Goal: Task Accomplishment & Management: Use online tool/utility

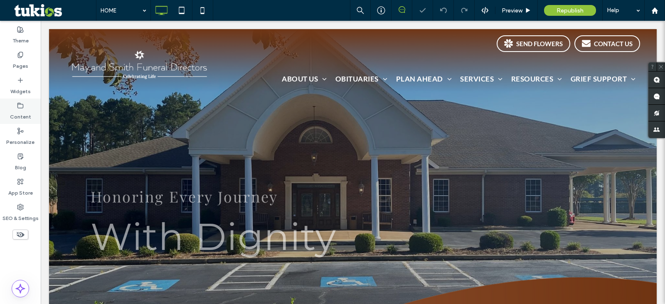
click at [22, 107] on icon at bounding box center [20, 105] width 7 height 7
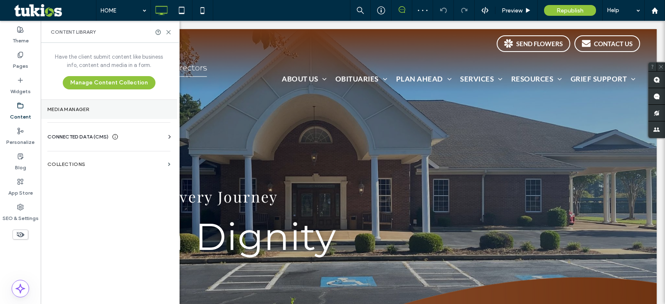
click at [71, 112] on label "Media Manager" at bounding box center [108, 109] width 123 height 6
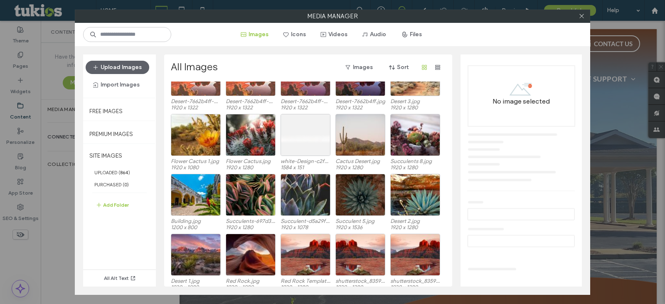
scroll to position [948, 0]
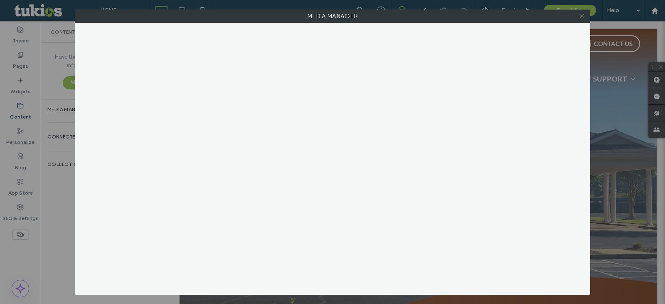
click at [583, 13] on icon at bounding box center [581, 16] width 6 height 6
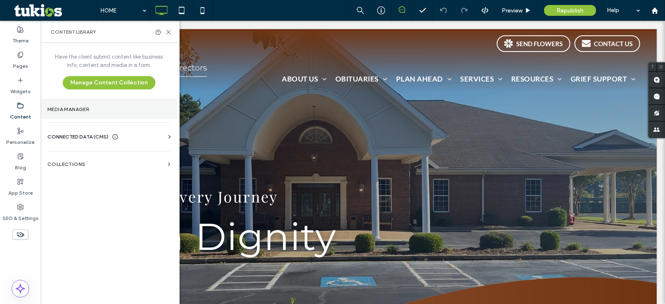
click at [79, 106] on label "Media Manager" at bounding box center [108, 109] width 123 height 6
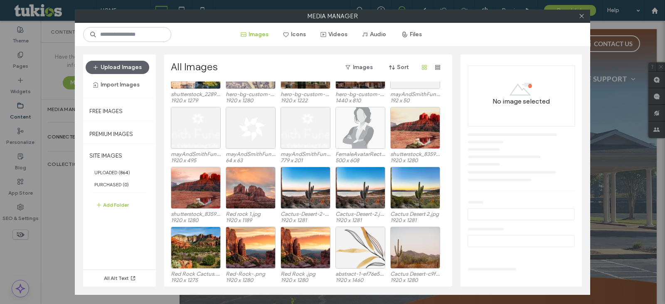
scroll to position [0, 0]
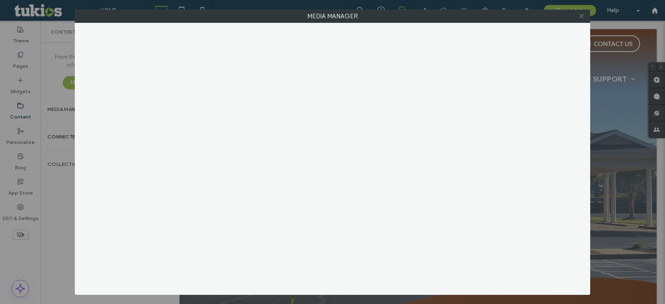
click at [583, 17] on icon at bounding box center [581, 16] width 6 height 6
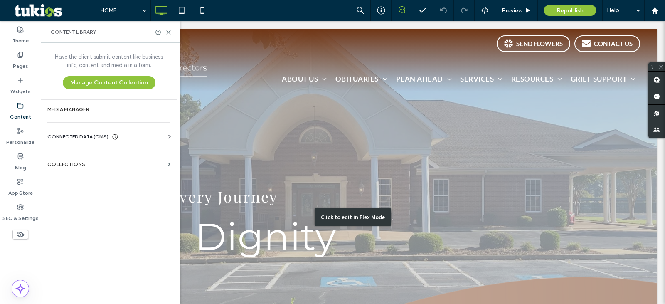
scroll to position [415, 0]
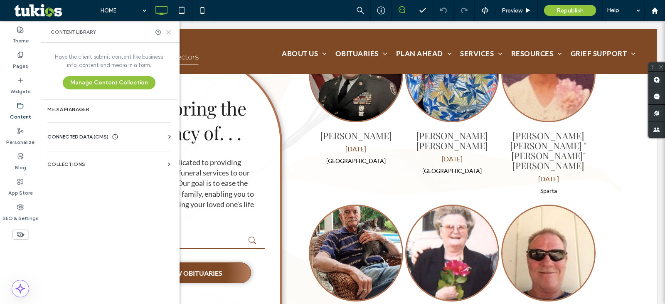
click at [168, 32] on use at bounding box center [169, 32] width 4 height 4
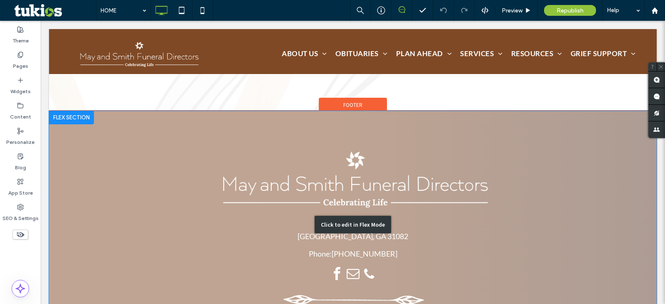
scroll to position [2313, 0]
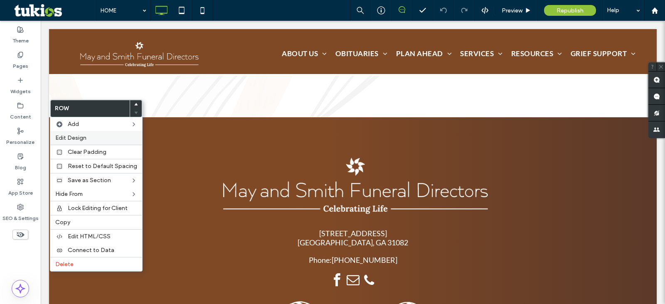
click at [86, 135] on label "Edit Design" at bounding box center [96, 137] width 82 height 7
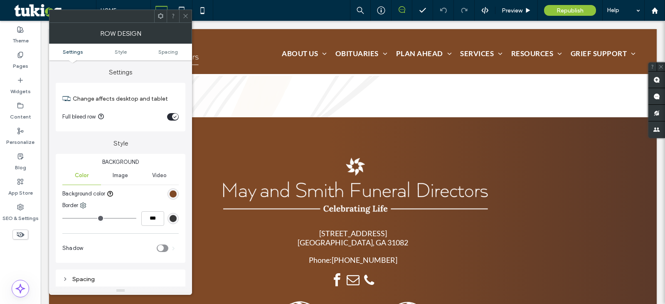
click at [172, 192] on div "rgb(127, 73, 38)" at bounding box center [172, 193] width 7 height 7
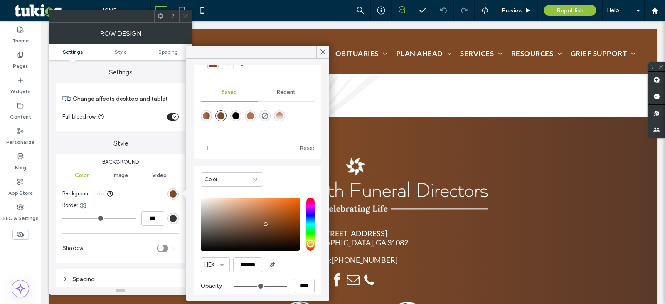
scroll to position [66, 0]
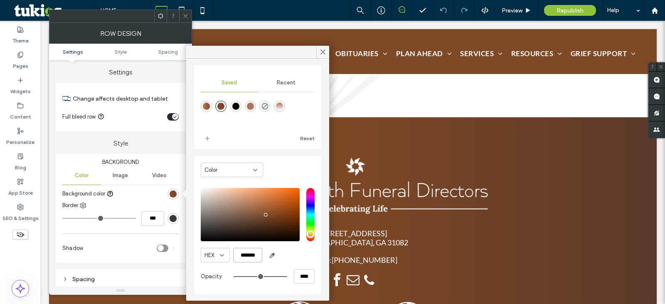
drag, startPoint x: 241, startPoint y: 254, endPoint x: 261, endPoint y: 255, distance: 19.5
click at [261, 255] on input "*******" at bounding box center [247, 255] width 29 height 15
click at [25, 191] on label "App Store" at bounding box center [20, 191] width 25 height 12
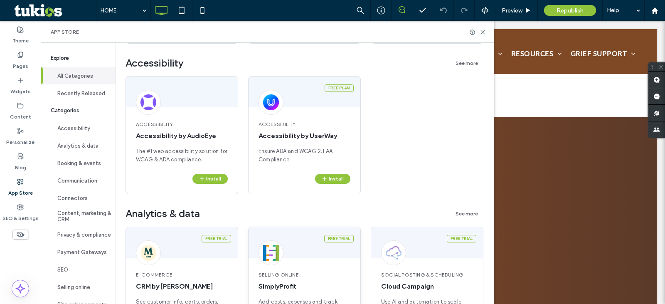
scroll to position [277, 0]
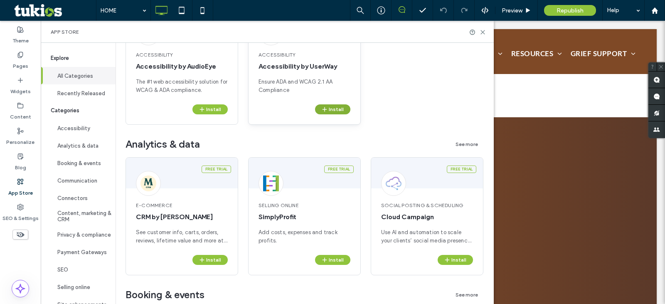
click at [332, 109] on button "Install" at bounding box center [332, 109] width 35 height 10
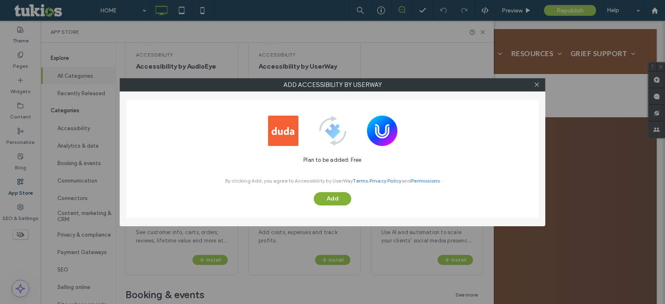
click at [334, 200] on button "Add" at bounding box center [332, 198] width 37 height 13
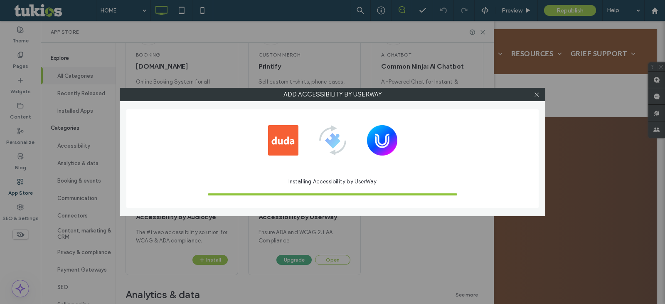
scroll to position [0, 0]
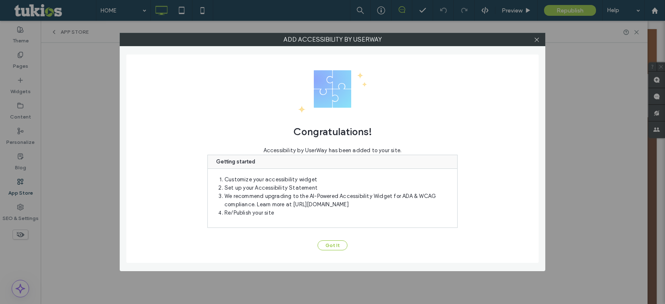
click at [327, 246] on button "Got It" at bounding box center [332, 245] width 30 height 10
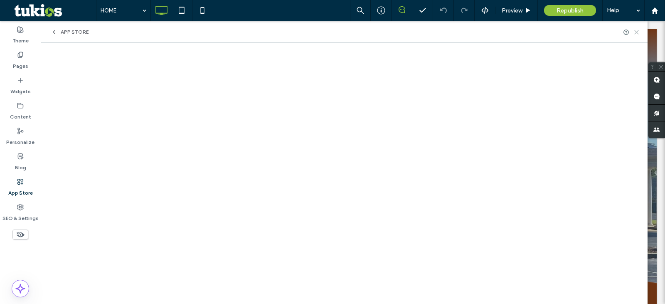
click at [635, 34] on icon at bounding box center [636, 32] width 6 height 6
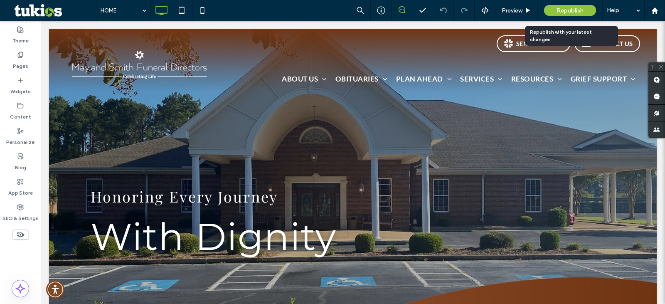
click at [564, 10] on span "Republish" at bounding box center [569, 10] width 27 height 7
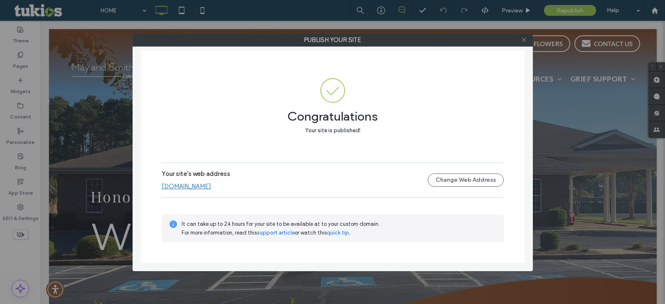
click at [522, 43] on span at bounding box center [524, 40] width 6 height 12
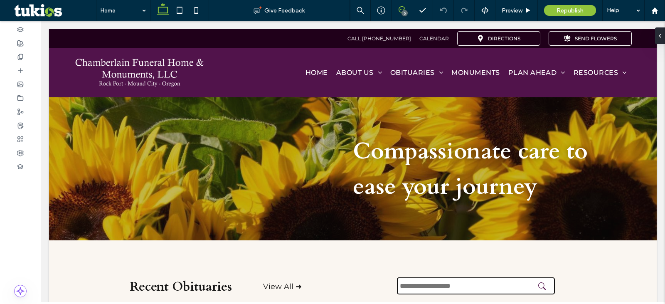
click at [398, 9] on use at bounding box center [401, 9] width 7 height 7
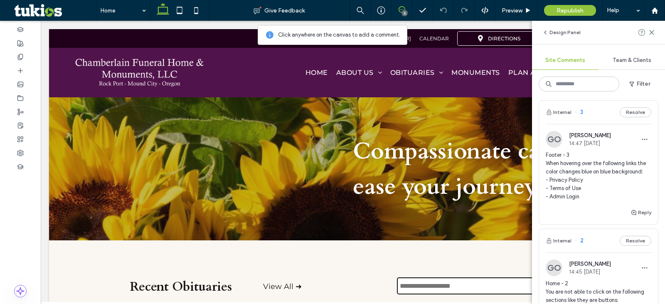
scroll to position [277, 0]
click at [507, 10] on span "Preview" at bounding box center [511, 10] width 21 height 7
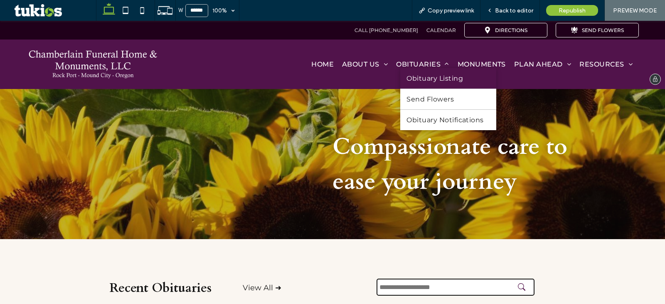
click at [425, 81] on span "Obituary Listing" at bounding box center [434, 78] width 56 height 8
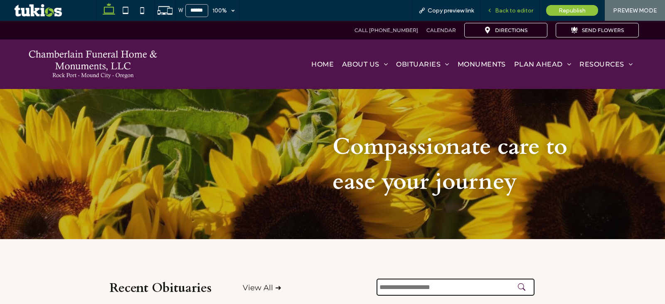
click at [514, 11] on span "Back to editor" at bounding box center [514, 10] width 38 height 7
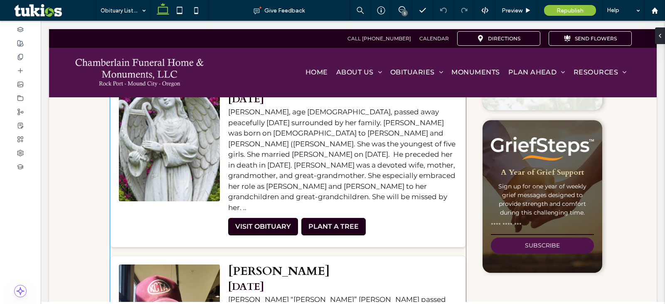
scroll to position [138, 0]
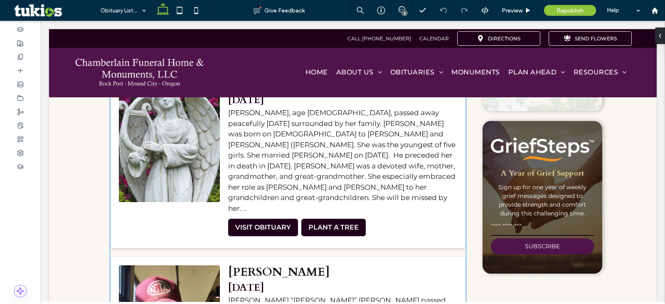
click at [386, 174] on div "[PERSON_NAME], age [DEMOGRAPHIC_DATA], passed away peacefully [DATE] surrounded…" at bounding box center [342, 161] width 229 height 106
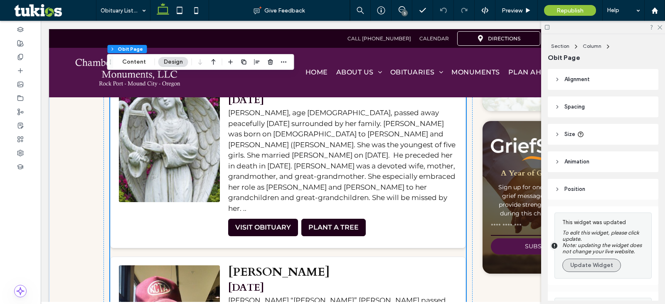
click at [601, 264] on button "Update Widget" at bounding box center [591, 264] width 59 height 13
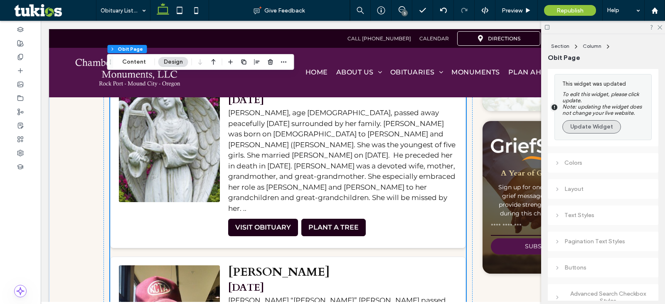
click at [598, 123] on button "Update Widget" at bounding box center [591, 126] width 59 height 13
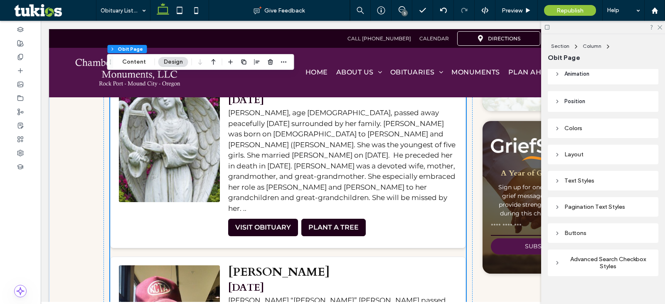
scroll to position [101, 0]
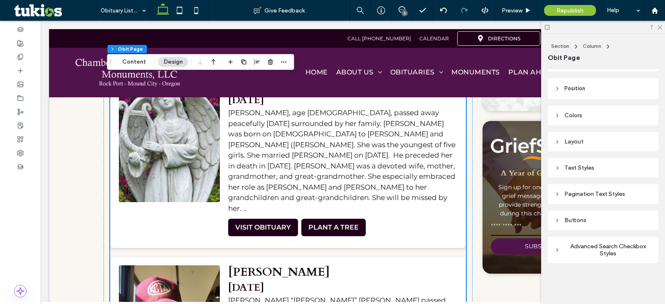
click at [562, 214] on div "Buttons" at bounding box center [602, 219] width 97 height 11
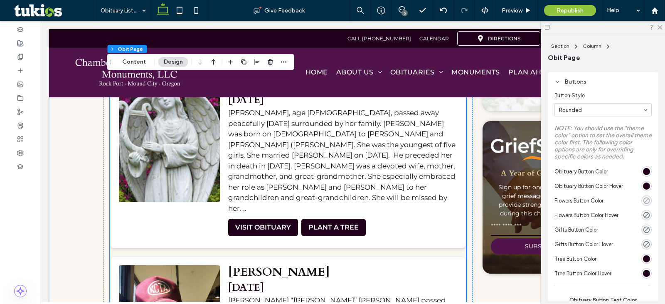
click at [643, 204] on icon "rgba(0, 0, 0, 0)" at bounding box center [646, 200] width 7 height 7
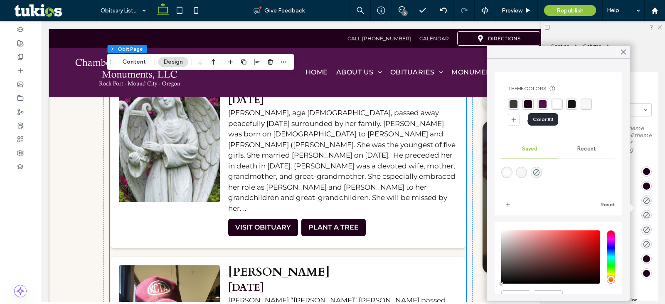
click at [544, 104] on div "rgba(81, 19, 75, 1)" at bounding box center [542, 104] width 8 height 8
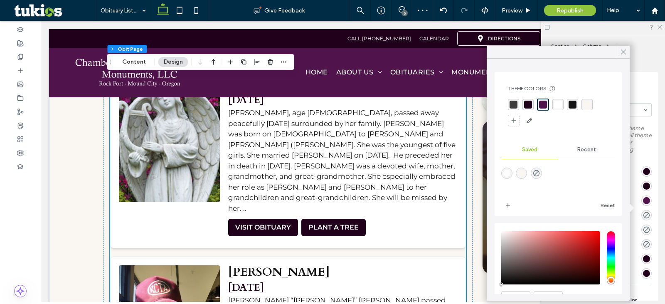
click at [624, 50] on icon at bounding box center [622, 51] width 7 height 7
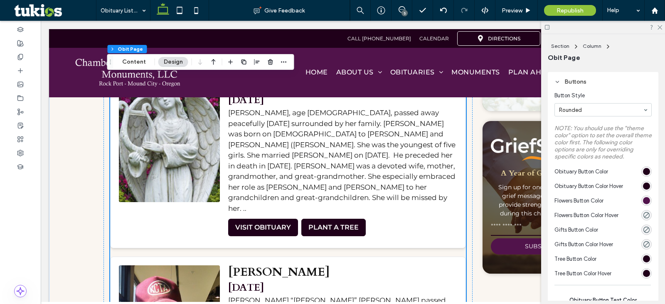
click at [643, 204] on div "rgba(81, 19, 75, 1)" at bounding box center [646, 200] width 7 height 7
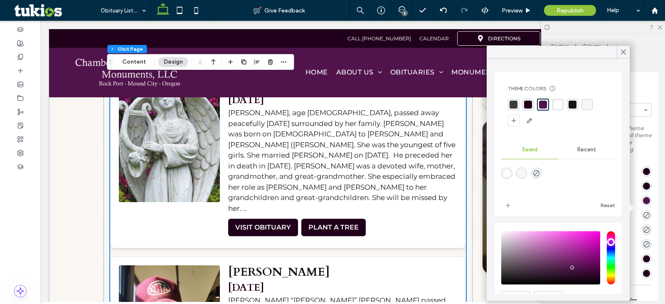
click at [528, 102] on div "rgba(32, 0, 26, 1)" at bounding box center [528, 105] width 8 height 8
click at [643, 218] on use "rgba(0, 0, 0, 0)" at bounding box center [646, 215] width 6 height 6
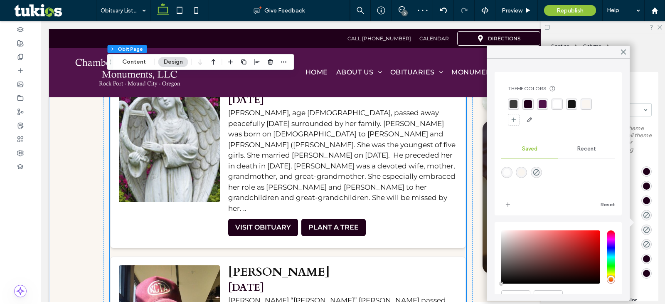
click at [541, 106] on div "rgba(81, 19, 75, 1)" at bounding box center [542, 104] width 8 height 8
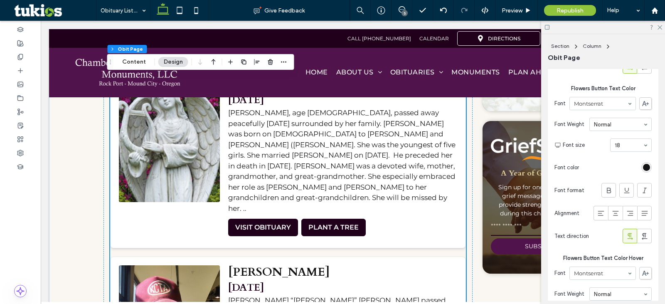
scroll to position [793, 0]
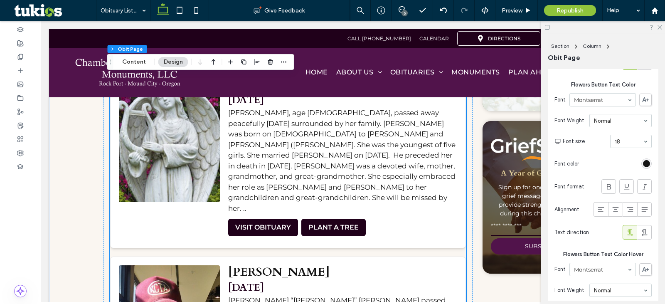
click at [643, 167] on div "rgb(20, 20, 20)" at bounding box center [646, 163] width 7 height 7
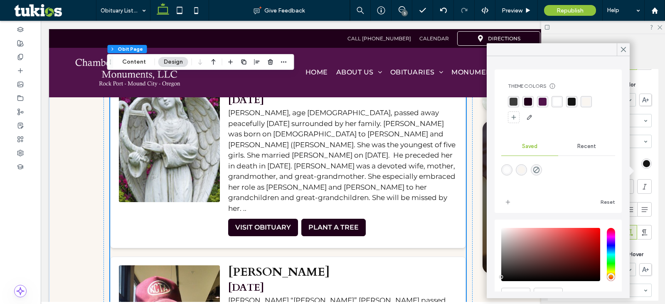
click at [555, 100] on div "rgba(255,255,255,1)" at bounding box center [557, 102] width 8 height 8
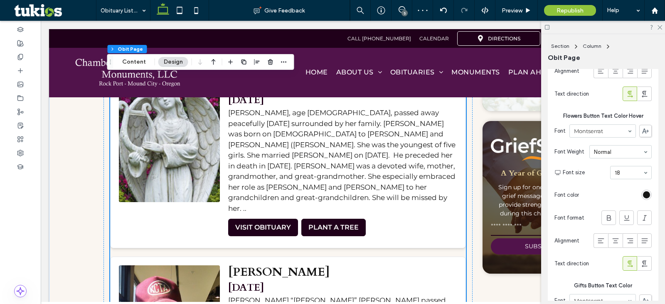
click at [643, 198] on div "rgb(20, 20, 20)" at bounding box center [646, 194] width 7 height 7
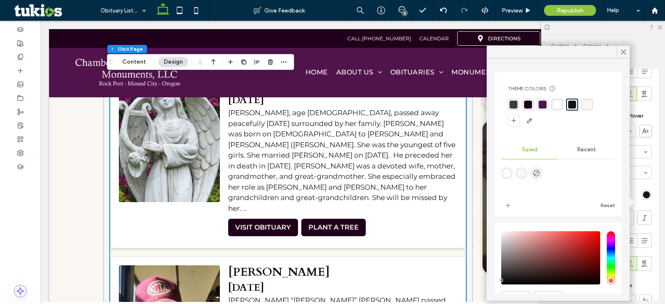
click at [557, 103] on div "rgba(255,255,255,1)" at bounding box center [557, 105] width 8 height 8
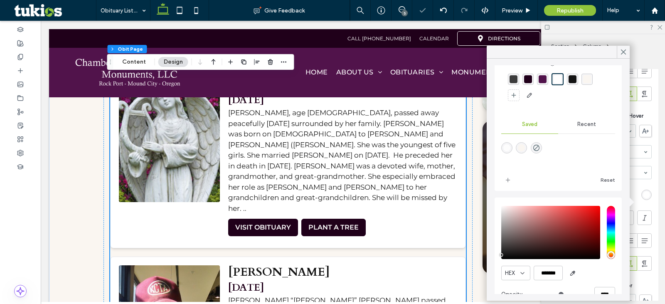
scroll to position [43, 0]
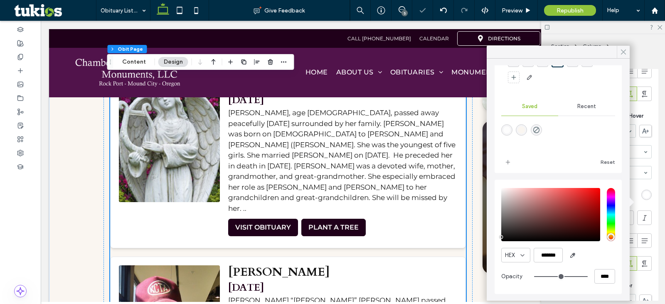
click at [625, 48] on span at bounding box center [622, 52] width 7 height 12
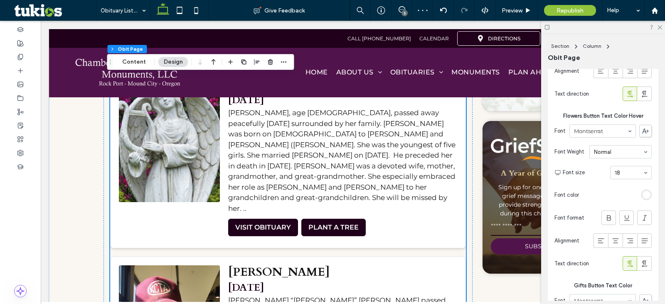
click at [440, 192] on div "[PERSON_NAME], age [DEMOGRAPHIC_DATA], passed away peacefully [DATE] surrounded…" at bounding box center [342, 161] width 229 height 106
click at [661, 27] on icon at bounding box center [658, 26] width 5 height 5
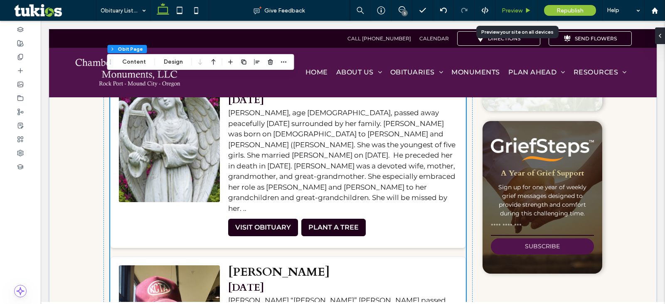
click at [504, 12] on span "Preview" at bounding box center [511, 10] width 21 height 7
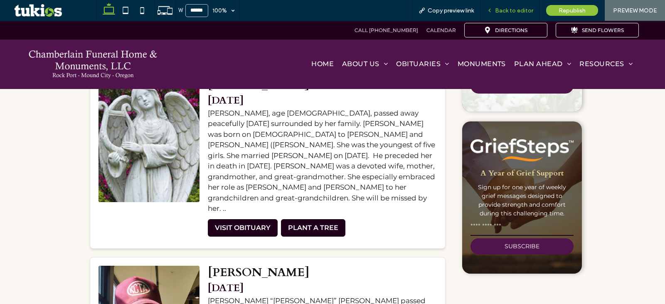
scroll to position [133, 0]
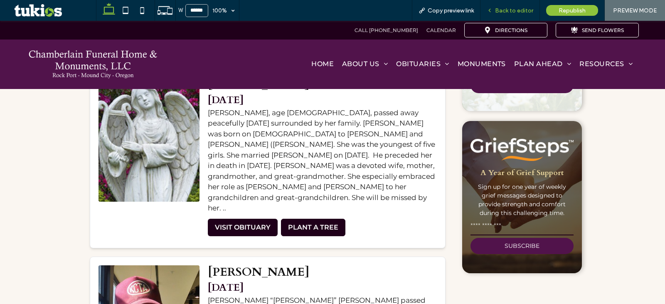
click at [506, 12] on span "Back to editor" at bounding box center [514, 10] width 38 height 7
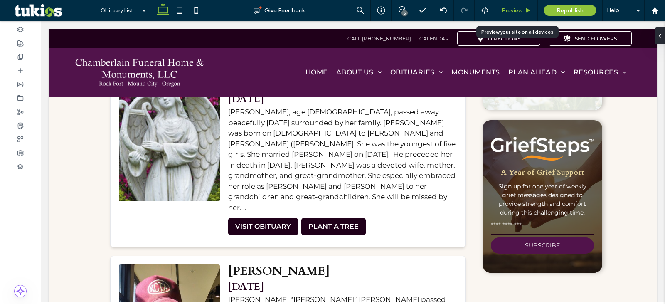
scroll to position [138, 0]
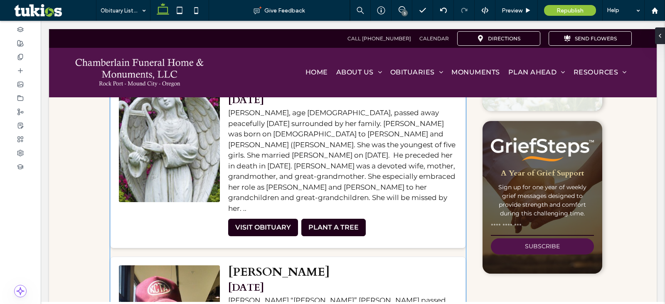
click at [408, 219] on div "VISIT OBITUARY PLANT A TREE" at bounding box center [342, 229] width 229 height 21
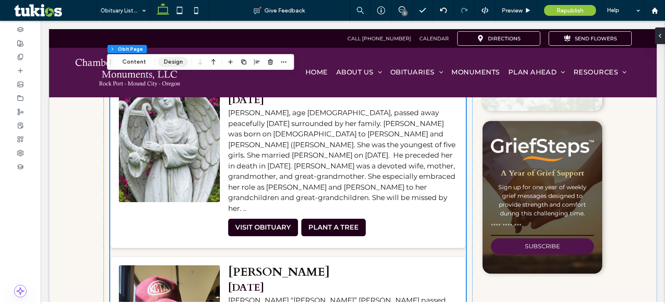
click at [169, 57] on button "Design" at bounding box center [173, 62] width 30 height 10
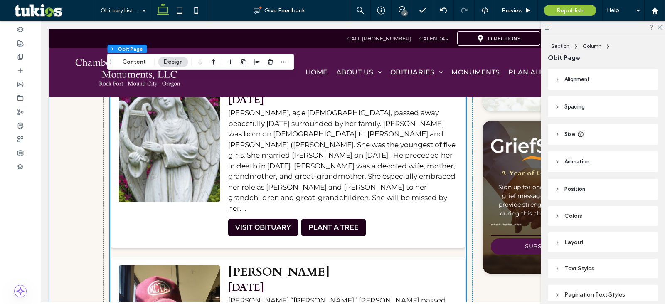
scroll to position [101, 0]
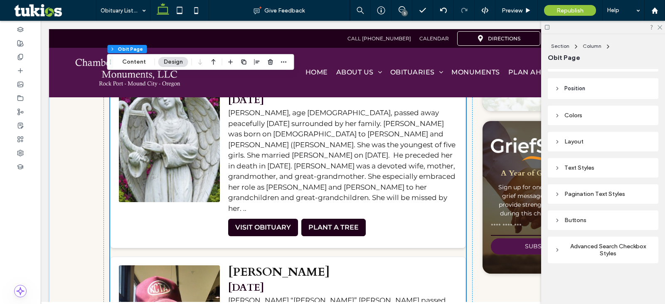
click at [588, 214] on div "Buttons" at bounding box center [603, 220] width 110 height 20
click at [588, 216] on div "Buttons" at bounding box center [602, 219] width 97 height 11
click at [566, 219] on div "Buttons" at bounding box center [602, 219] width 97 height 7
click at [558, 218] on icon at bounding box center [557, 220] width 6 height 6
click at [552, 219] on div "Buttons" at bounding box center [603, 220] width 110 height 20
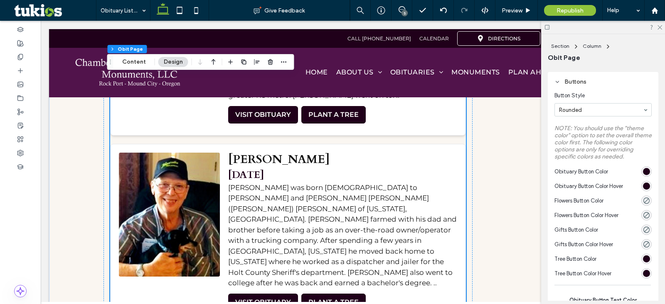
scroll to position [1870, 0]
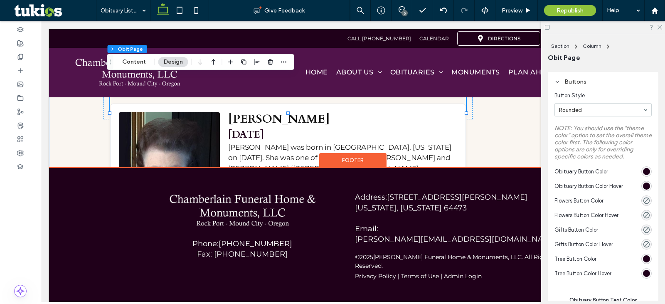
click at [349, 162] on div "Footer" at bounding box center [352, 160] width 67 height 15
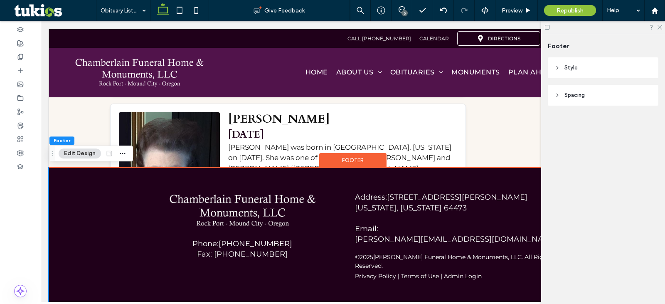
click at [346, 160] on div "Footer" at bounding box center [352, 160] width 67 height 15
click at [72, 154] on button "Edit Design" at bounding box center [80, 153] width 42 height 10
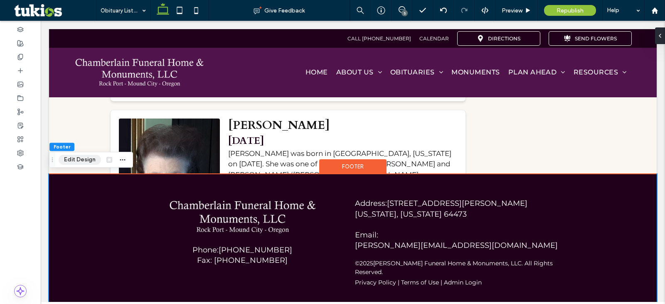
click at [73, 157] on button "Edit Design" at bounding box center [80, 160] width 42 height 10
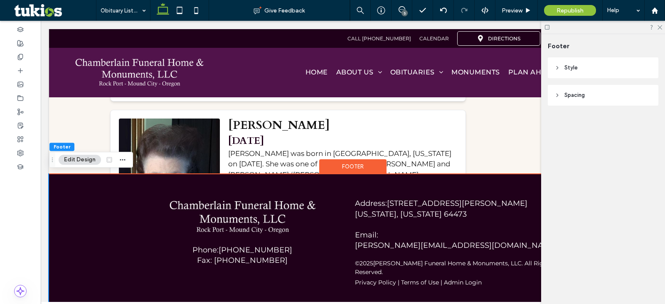
click at [570, 67] on span "Style" at bounding box center [570, 68] width 13 height 8
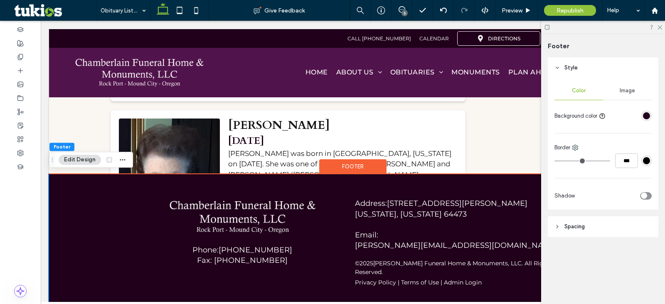
click at [650, 115] on div "rgba(32, 0, 26, 1)" at bounding box center [646, 115] width 10 height 10
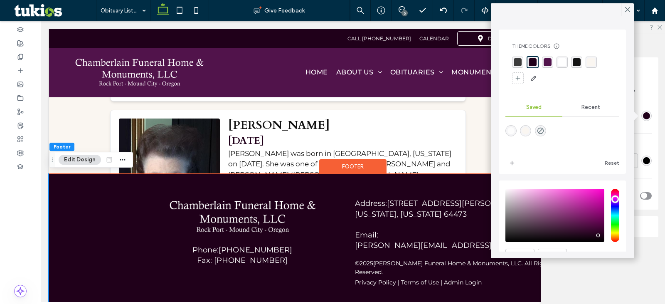
scroll to position [43, 0]
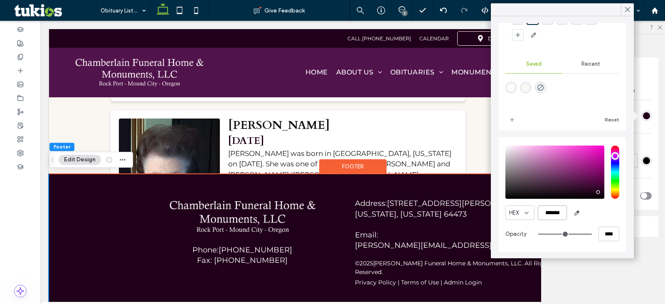
drag, startPoint x: 545, startPoint y: 213, endPoint x: 563, endPoint y: 212, distance: 18.3
click at [563, 212] on input "*******" at bounding box center [552, 212] width 29 height 15
click at [12, 137] on div at bounding box center [20, 139] width 41 height 14
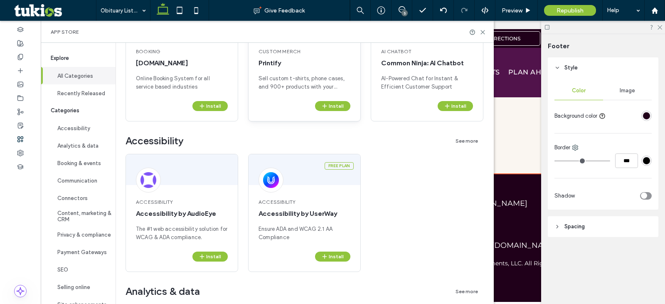
scroll to position [138, 0]
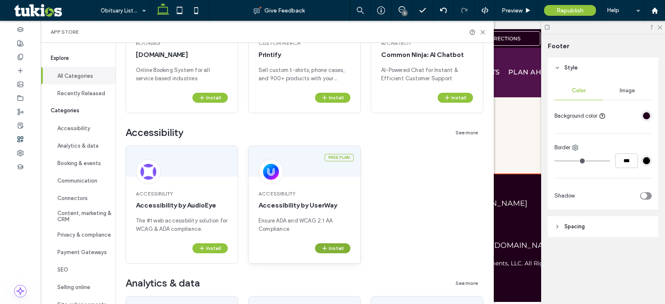
click at [338, 250] on button "Install" at bounding box center [332, 248] width 35 height 10
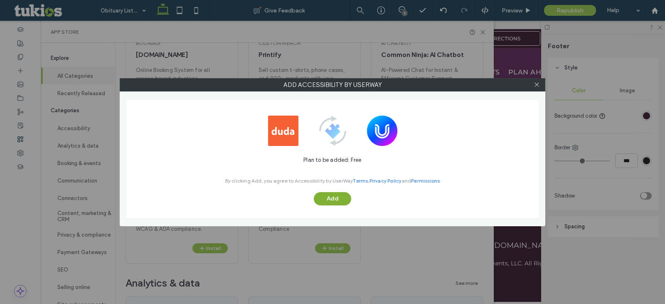
click at [336, 196] on button "Add" at bounding box center [332, 198] width 37 height 13
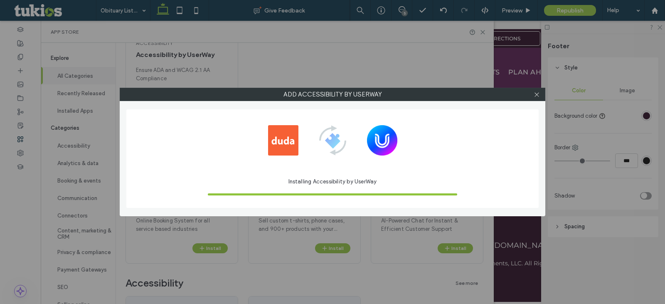
scroll to position [0, 0]
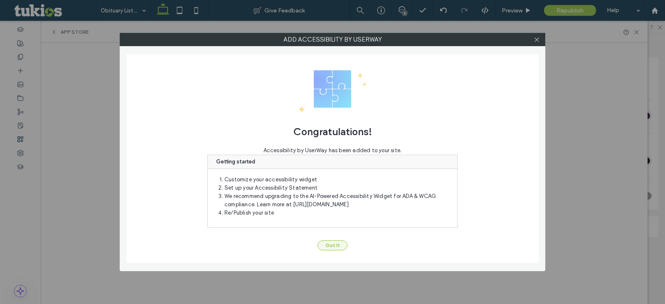
click at [340, 243] on button "Got It" at bounding box center [332, 245] width 30 height 10
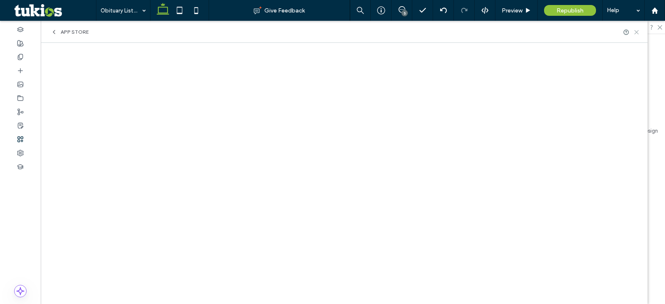
click at [638, 34] on icon at bounding box center [636, 32] width 6 height 6
click at [576, 13] on span "Republish" at bounding box center [569, 10] width 27 height 7
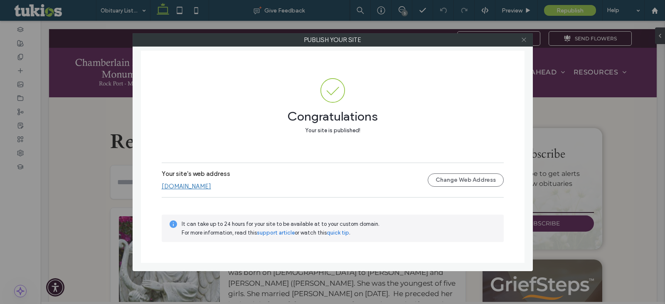
click at [524, 41] on icon at bounding box center [524, 40] width 6 height 6
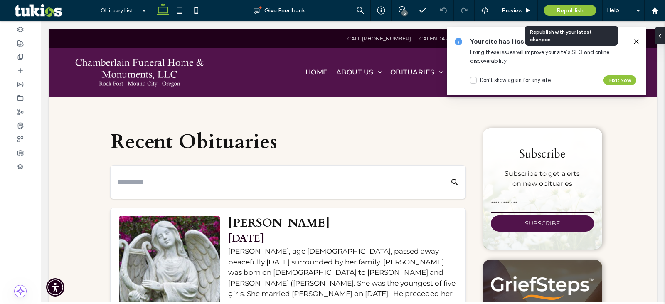
click at [571, 12] on span "Republish" at bounding box center [569, 10] width 27 height 7
